Goal: Task Accomplishment & Management: Complete application form

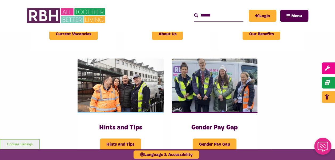
scroll to position [165, 0]
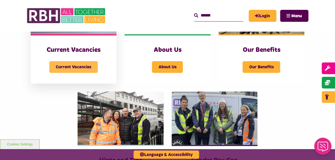
click at [85, 66] on span "Current Vacancies" at bounding box center [73, 67] width 49 height 12
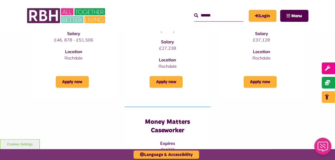
scroll to position [79, 0]
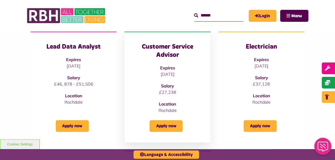
click at [176, 61] on div "Customer Service Advisor Expires [DATE] Salary £27,238 Location [GEOGRAPHIC_DAT…" at bounding box center [167, 78] width 65 height 71
click at [162, 126] on link "Apply now" at bounding box center [166, 126] width 33 height 12
